Goal: Task Accomplishment & Management: Use online tool/utility

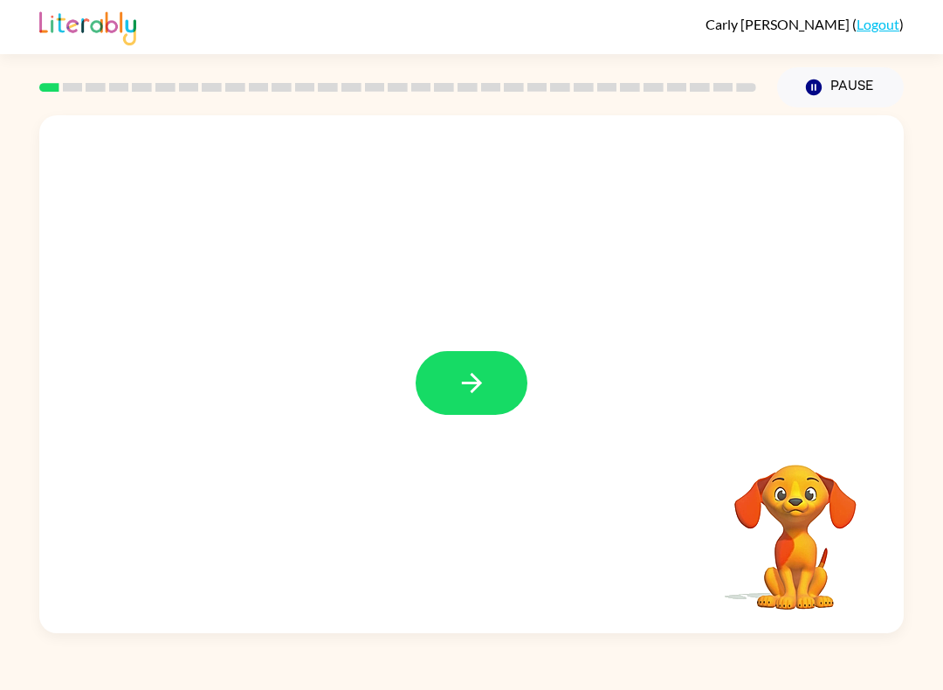
click at [500, 392] on button "button" at bounding box center [472, 383] width 112 height 64
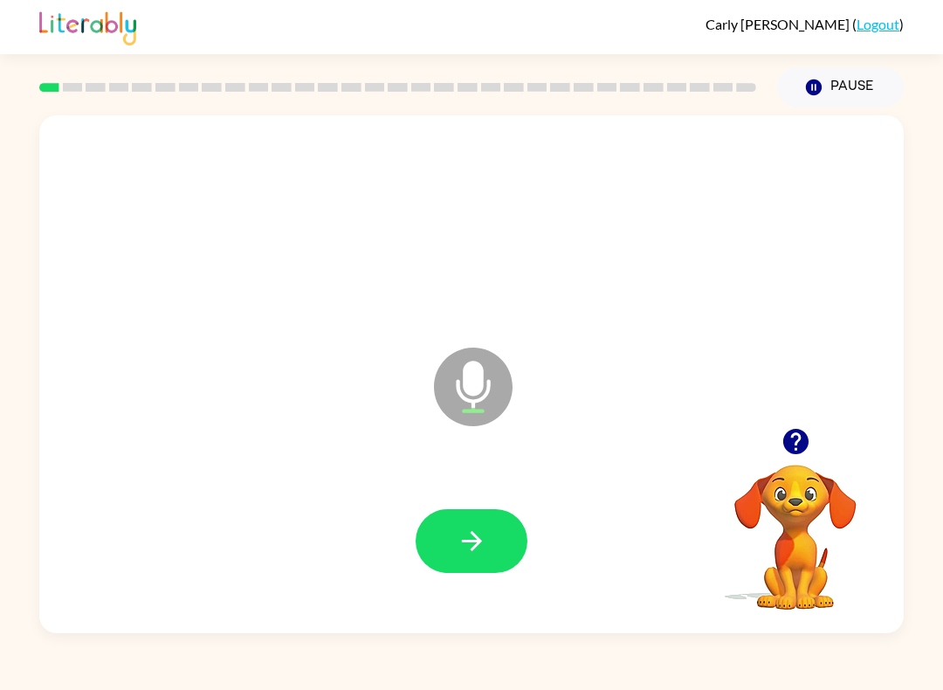
click at [469, 540] on icon "button" at bounding box center [472, 541] width 31 height 31
click at [491, 546] on button "button" at bounding box center [472, 541] width 112 height 64
click at [478, 560] on button "button" at bounding box center [472, 541] width 112 height 64
click at [484, 540] on icon "button" at bounding box center [472, 541] width 31 height 31
click at [481, 554] on icon "button" at bounding box center [472, 541] width 31 height 31
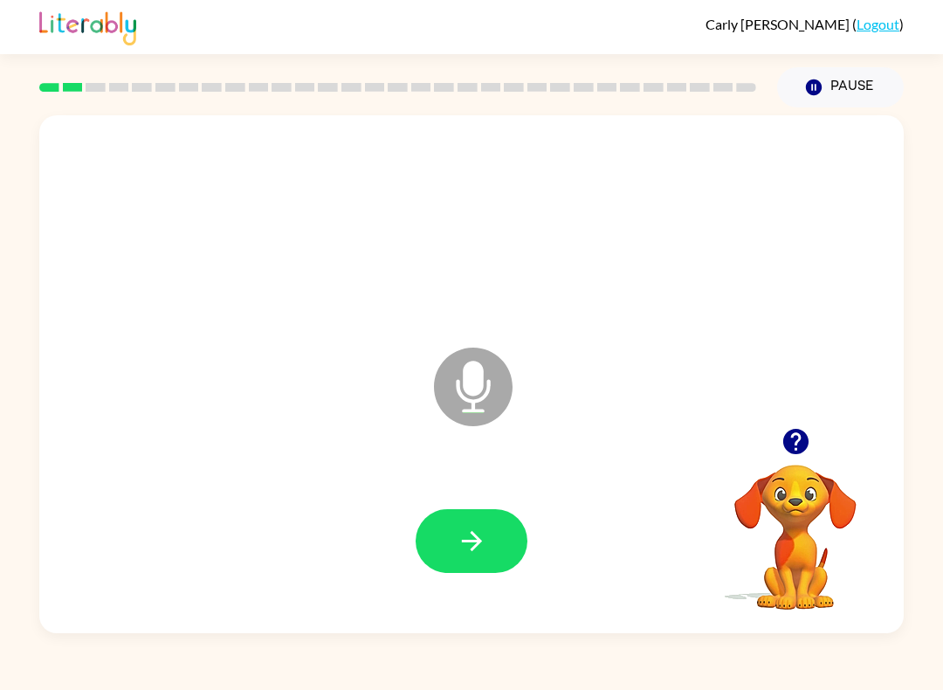
click at [497, 548] on button "button" at bounding box center [472, 541] width 112 height 64
click at [471, 560] on button "button" at bounding box center [472, 541] width 112 height 64
click at [498, 552] on button "button" at bounding box center [472, 541] width 112 height 64
click at [488, 557] on button "button" at bounding box center [472, 541] width 112 height 64
click at [484, 553] on icon "button" at bounding box center [472, 541] width 31 height 31
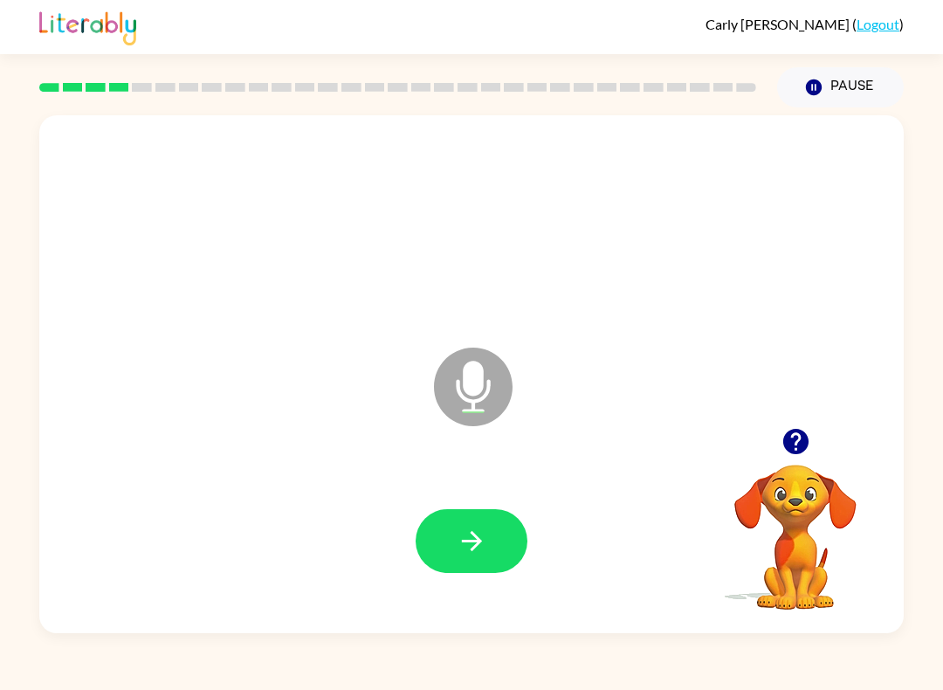
click at [445, 561] on button "button" at bounding box center [472, 541] width 112 height 64
click at [494, 531] on button "button" at bounding box center [472, 541] width 112 height 64
click at [500, 543] on button "button" at bounding box center [472, 541] width 112 height 64
click at [475, 540] on icon "button" at bounding box center [472, 541] width 31 height 31
click at [462, 551] on icon "button" at bounding box center [472, 541] width 31 height 31
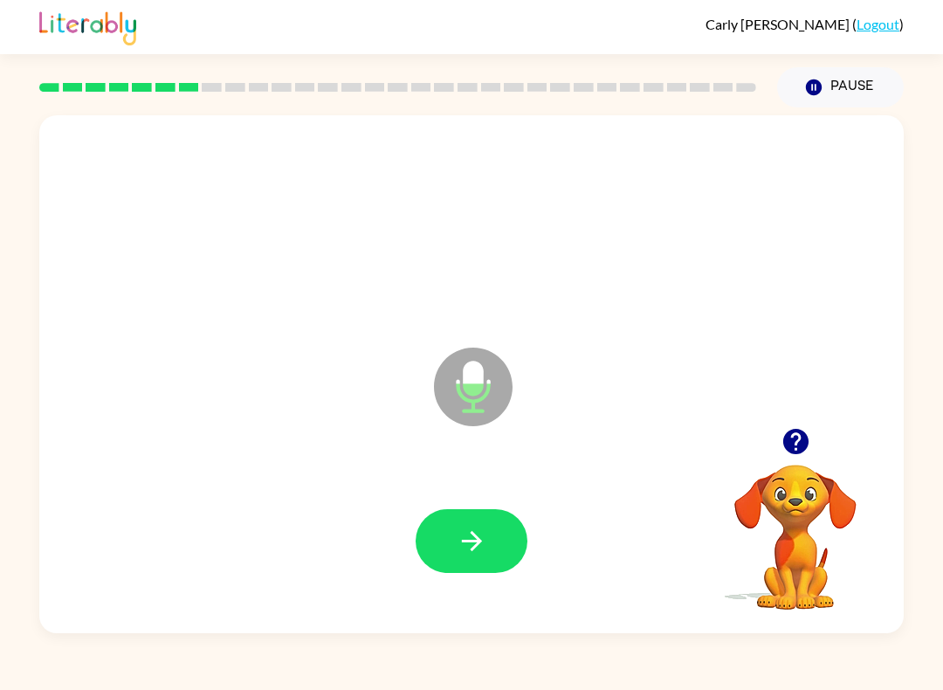
click at [472, 533] on icon "button" at bounding box center [471, 541] width 20 height 20
click at [509, 543] on button "button" at bounding box center [472, 541] width 112 height 64
click at [473, 545] on icon "button" at bounding box center [472, 541] width 31 height 31
click at [514, 546] on button "button" at bounding box center [472, 541] width 112 height 64
click at [505, 538] on button "button" at bounding box center [472, 541] width 112 height 64
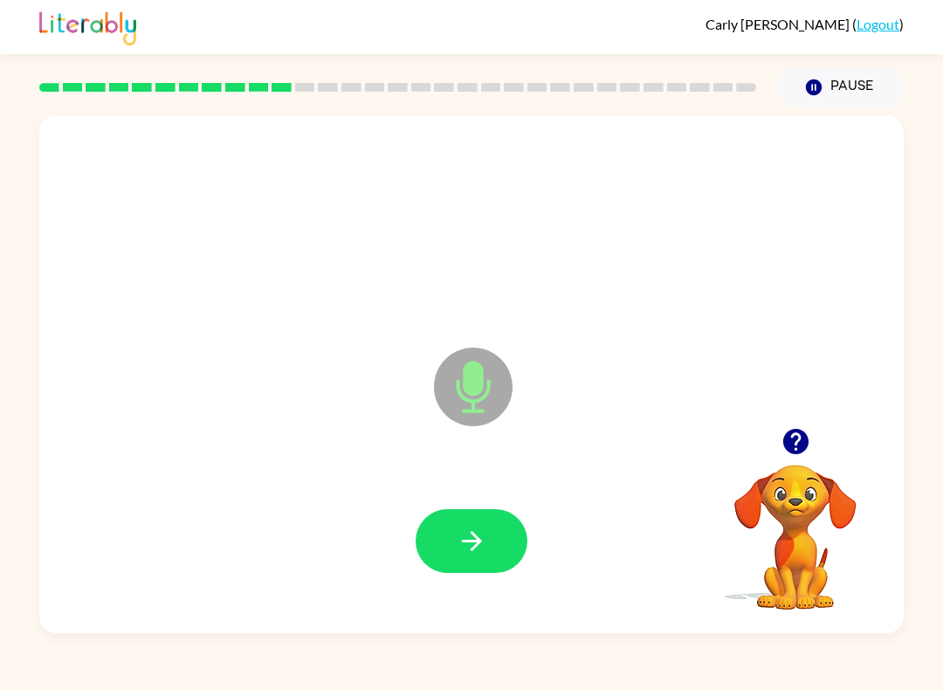
click at [448, 567] on button "button" at bounding box center [472, 541] width 112 height 64
click at [474, 519] on button "button" at bounding box center [472, 541] width 112 height 64
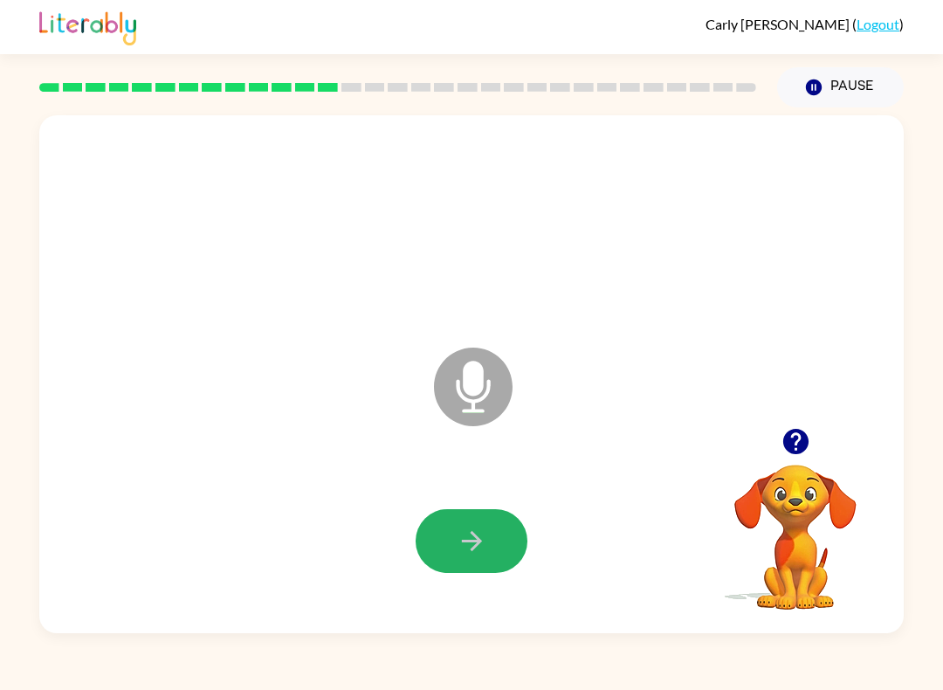
click at [457, 548] on icon "button" at bounding box center [472, 541] width 31 height 31
click at [420, 596] on div at bounding box center [471, 540] width 829 height 149
click at [484, 560] on button "button" at bounding box center [472, 541] width 112 height 64
click at [486, 542] on icon "button" at bounding box center [472, 541] width 31 height 31
click at [459, 553] on icon "button" at bounding box center [472, 541] width 31 height 31
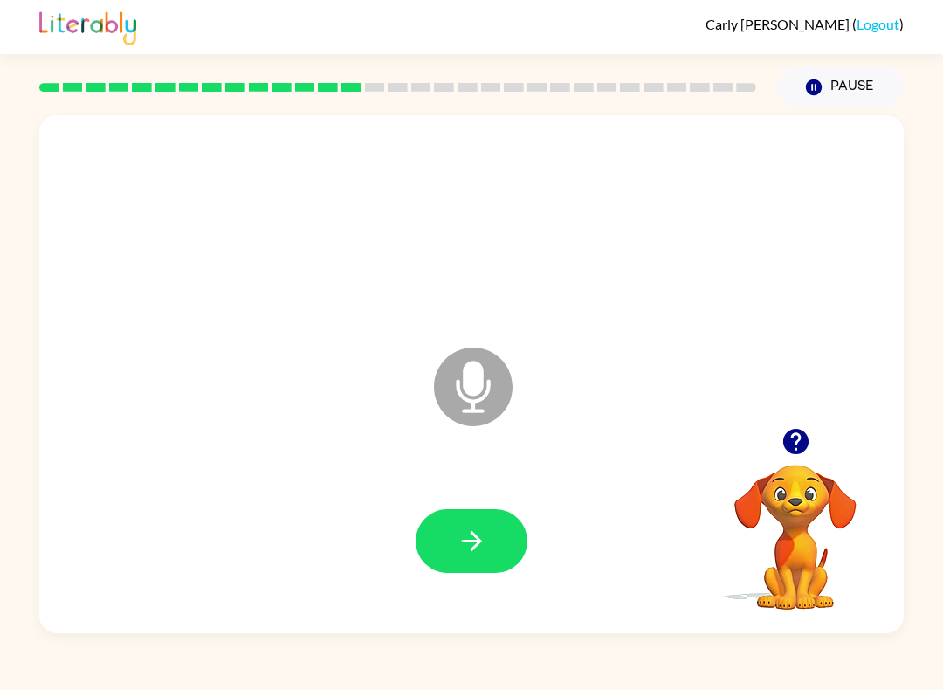
click at [803, 444] on icon "button" at bounding box center [794, 441] width 25 height 25
click at [462, 554] on icon "button" at bounding box center [472, 541] width 31 height 31
click at [439, 533] on button "button" at bounding box center [472, 541] width 112 height 64
click at [466, 525] on button "button" at bounding box center [472, 541] width 112 height 64
click at [485, 546] on icon "button" at bounding box center [472, 541] width 31 height 31
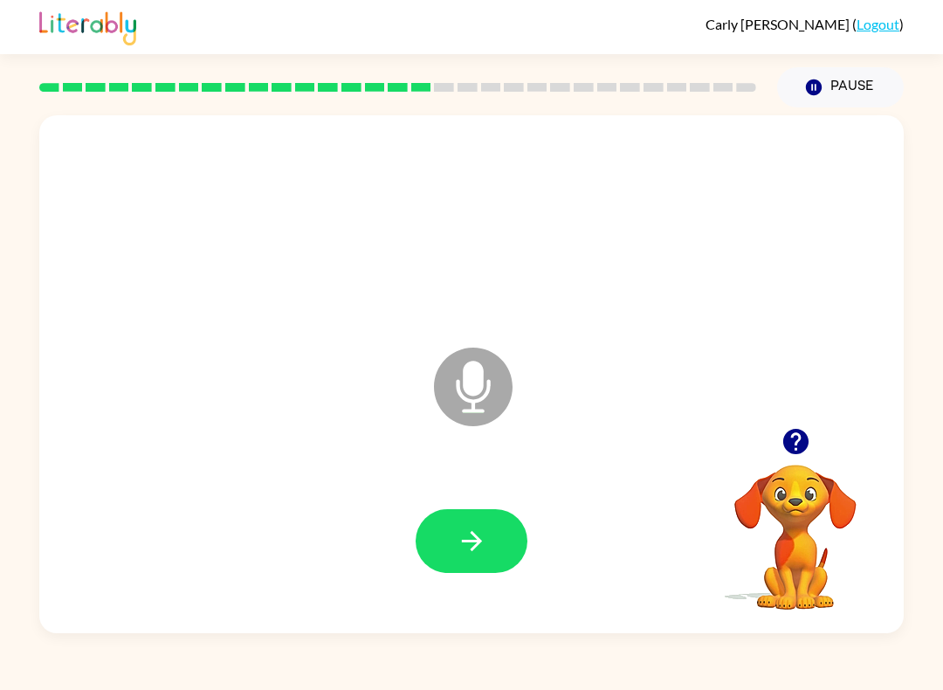
click at [454, 556] on button "button" at bounding box center [472, 541] width 112 height 64
click at [464, 539] on icon "button" at bounding box center [472, 541] width 31 height 31
click at [473, 561] on button "button" at bounding box center [472, 541] width 112 height 64
click at [446, 526] on button "button" at bounding box center [472, 541] width 112 height 64
click at [463, 552] on icon "button" at bounding box center [472, 541] width 31 height 31
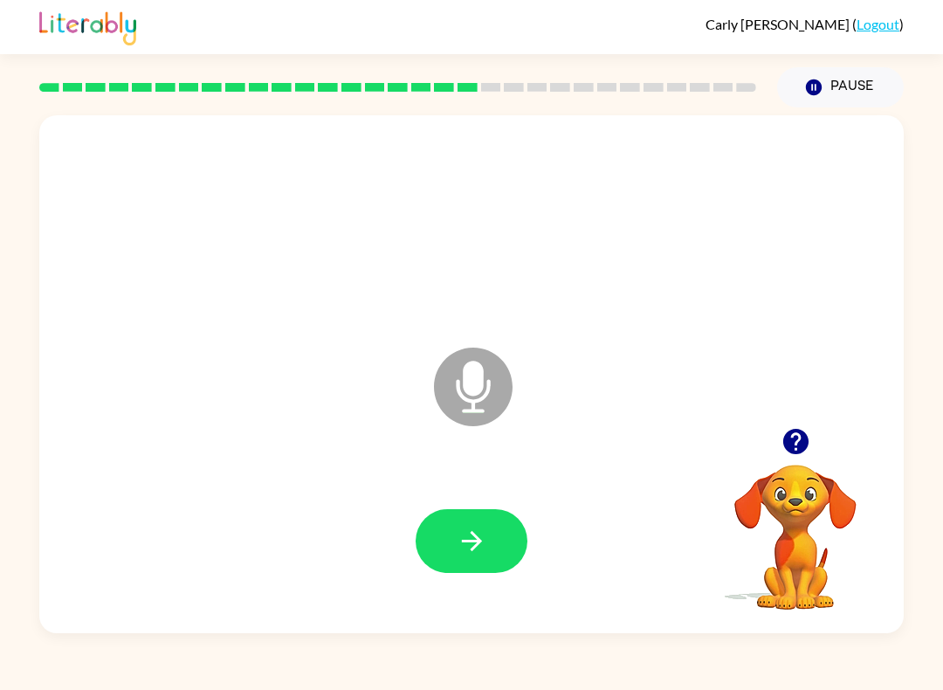
click at [475, 533] on icon "button" at bounding box center [472, 541] width 31 height 31
click at [493, 542] on button "button" at bounding box center [472, 541] width 112 height 64
click at [465, 546] on icon "button" at bounding box center [472, 541] width 31 height 31
click at [458, 543] on icon "button" at bounding box center [472, 541] width 31 height 31
click at [478, 541] on icon "button" at bounding box center [471, 541] width 20 height 20
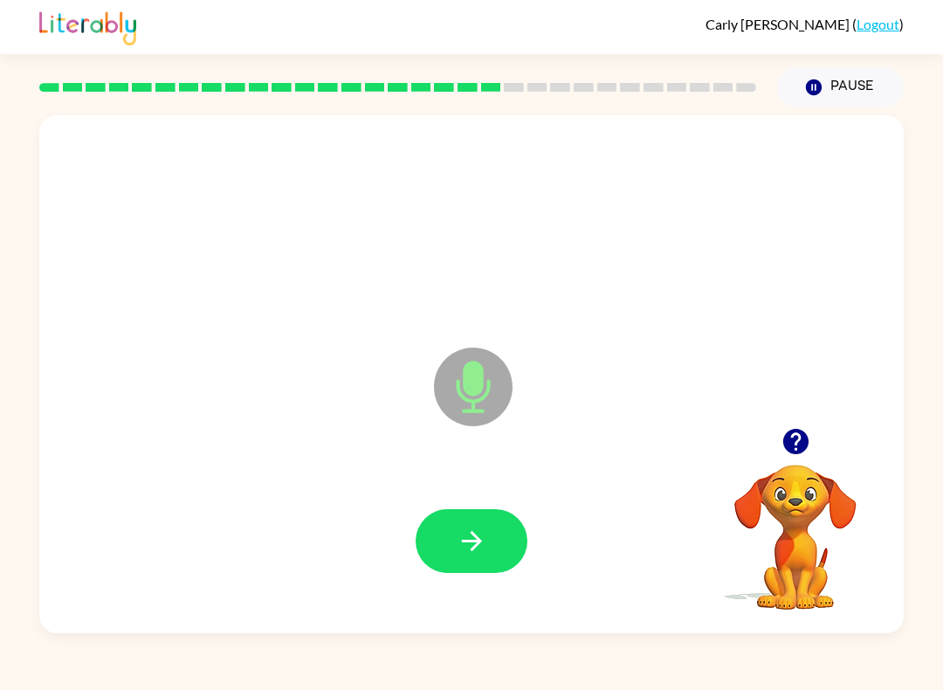
click at [454, 553] on button "button" at bounding box center [472, 541] width 112 height 64
click at [453, 553] on div at bounding box center [472, 541] width 112 height 64
click at [459, 552] on icon "button" at bounding box center [472, 541] width 31 height 31
click at [495, 567] on button "button" at bounding box center [472, 541] width 112 height 64
click at [448, 543] on button "button" at bounding box center [472, 541] width 112 height 64
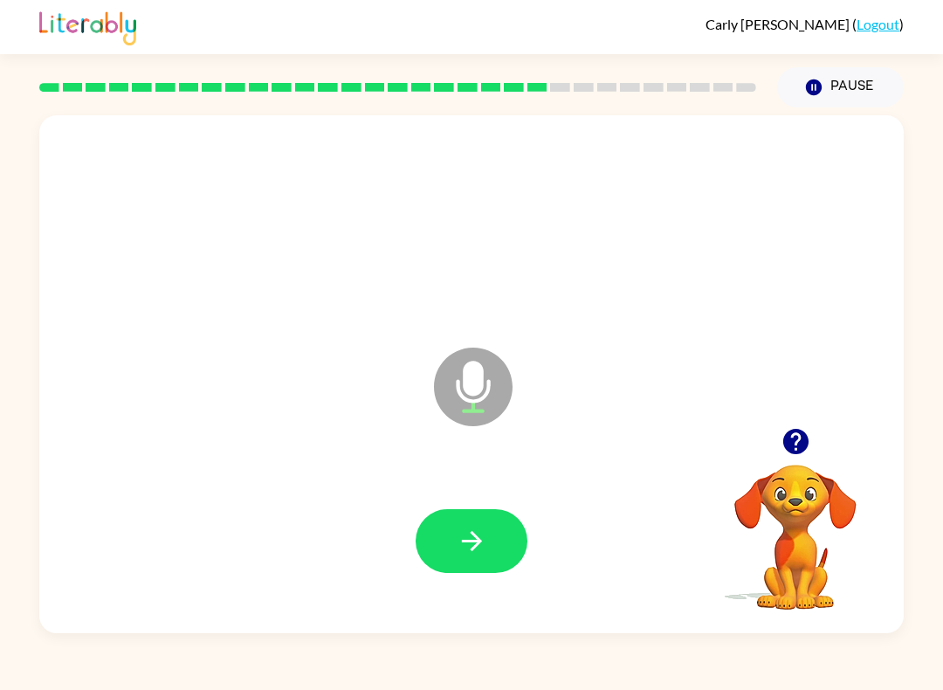
click at [481, 564] on button "button" at bounding box center [472, 541] width 112 height 64
click at [462, 556] on icon "button" at bounding box center [472, 541] width 31 height 31
click at [478, 521] on button "button" at bounding box center [472, 541] width 112 height 64
click at [464, 549] on icon "button" at bounding box center [472, 541] width 31 height 31
click at [487, 552] on button "button" at bounding box center [472, 541] width 112 height 64
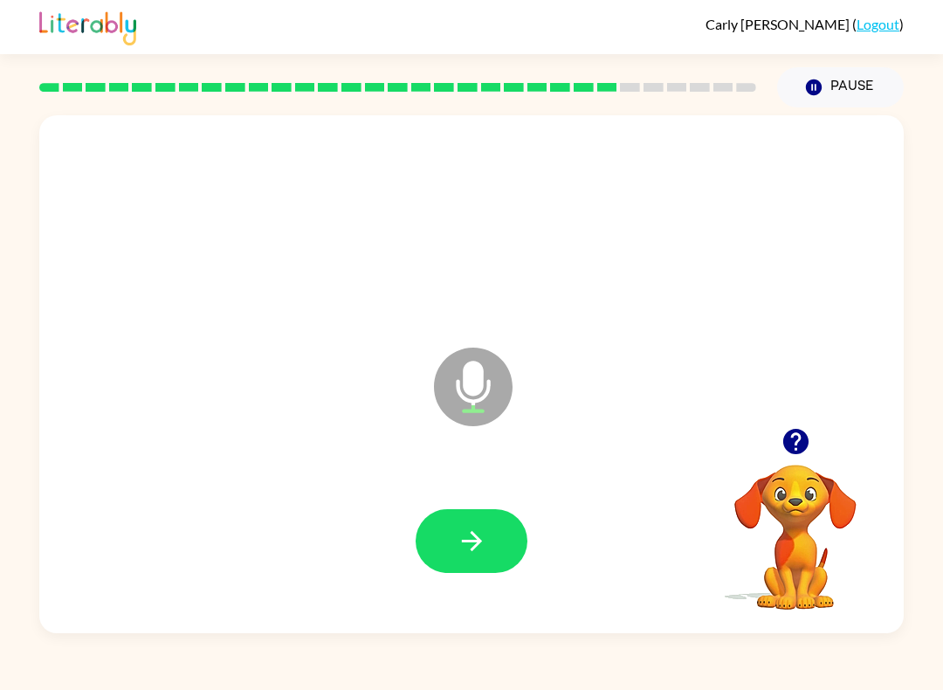
click at [507, 541] on button "button" at bounding box center [472, 541] width 112 height 64
click at [468, 519] on button "button" at bounding box center [472, 541] width 112 height 64
click at [455, 539] on button "button" at bounding box center [472, 541] width 112 height 64
click at [498, 547] on button "button" at bounding box center [472, 541] width 112 height 64
click at [486, 532] on icon "button" at bounding box center [472, 541] width 31 height 31
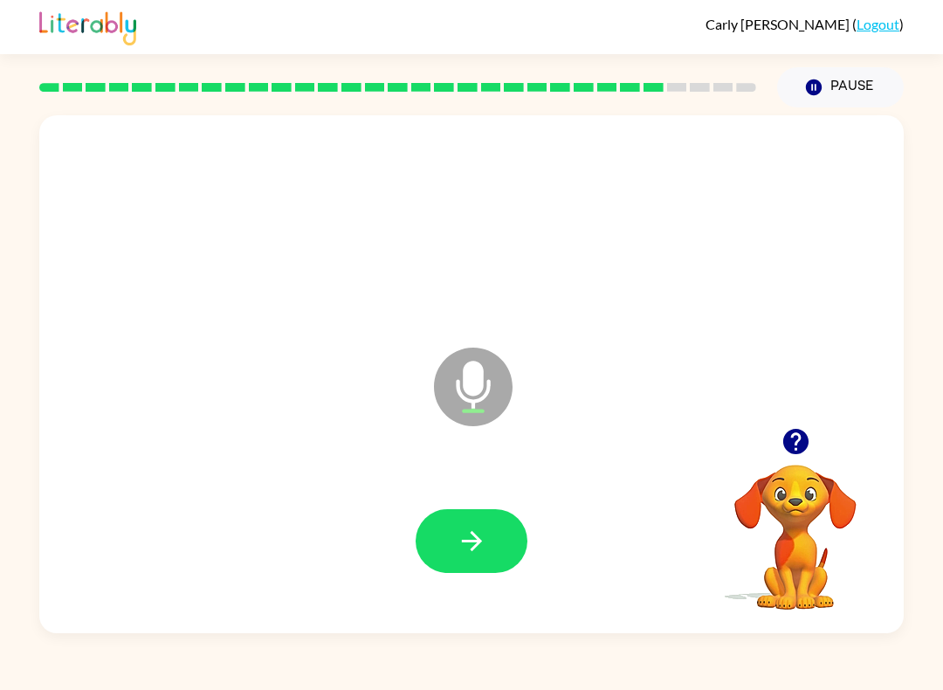
click at [460, 560] on button "button" at bounding box center [472, 541] width 112 height 64
click at [478, 549] on icon "button" at bounding box center [472, 541] width 31 height 31
click at [464, 532] on icon "button" at bounding box center [472, 541] width 31 height 31
click at [515, 538] on button "button" at bounding box center [472, 541] width 112 height 64
click at [499, 525] on button "button" at bounding box center [472, 541] width 112 height 64
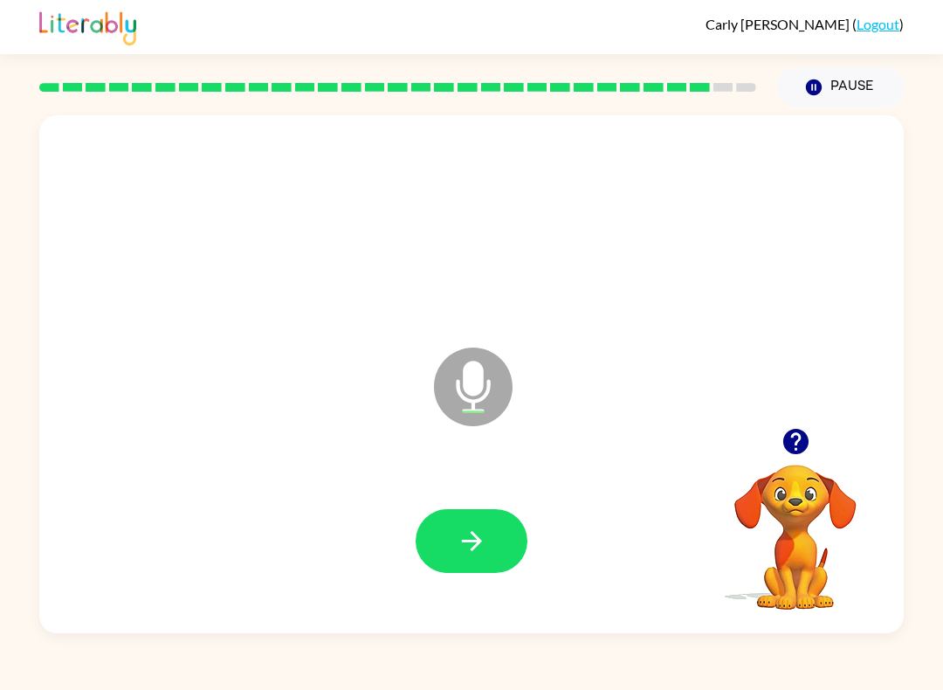
click at [473, 534] on icon "button" at bounding box center [471, 541] width 20 height 20
click at [477, 543] on icon "button" at bounding box center [472, 541] width 31 height 31
click at [483, 554] on icon "button" at bounding box center [472, 541] width 31 height 31
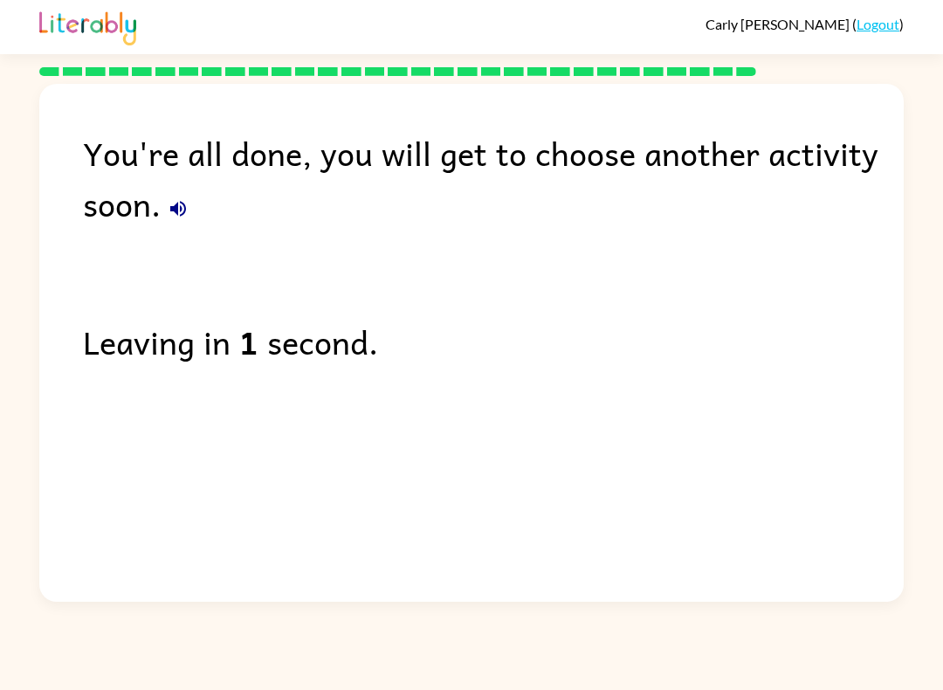
click at [866, 24] on link "Logout" at bounding box center [877, 24] width 43 height 17
